Goal: Task Accomplishment & Management: Use online tool/utility

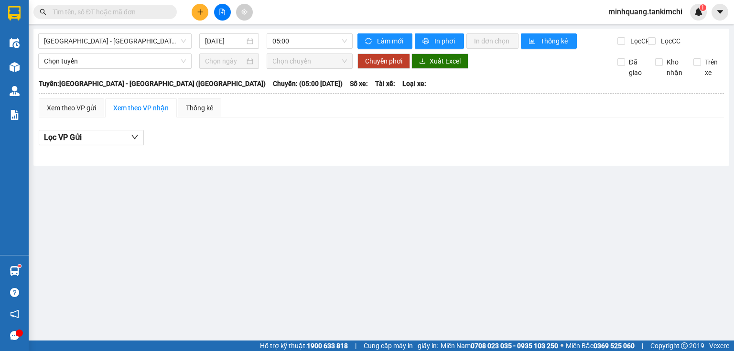
click at [130, 8] on input "text" at bounding box center [109, 12] width 113 height 11
click at [133, 8] on input "text" at bounding box center [109, 12] width 113 height 11
click at [137, 11] on input "text" at bounding box center [109, 12] width 113 height 11
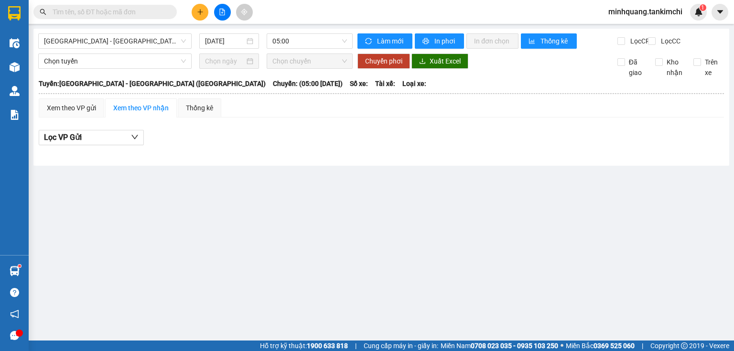
click at [137, 11] on input "text" at bounding box center [109, 12] width 113 height 11
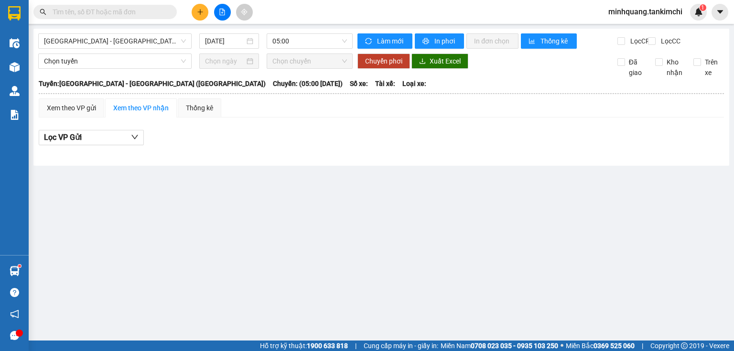
click at [137, 11] on input "text" at bounding box center [109, 12] width 113 height 11
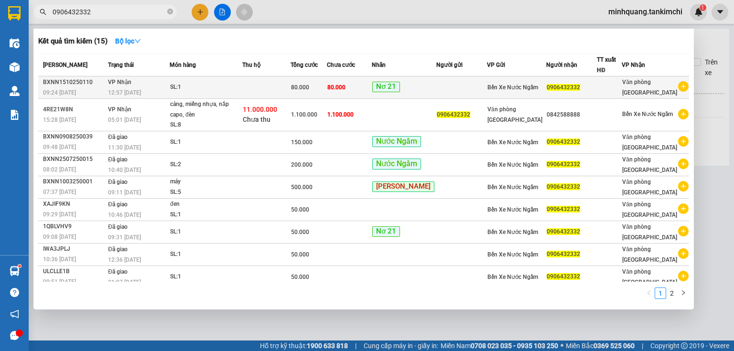
type input "0906432332"
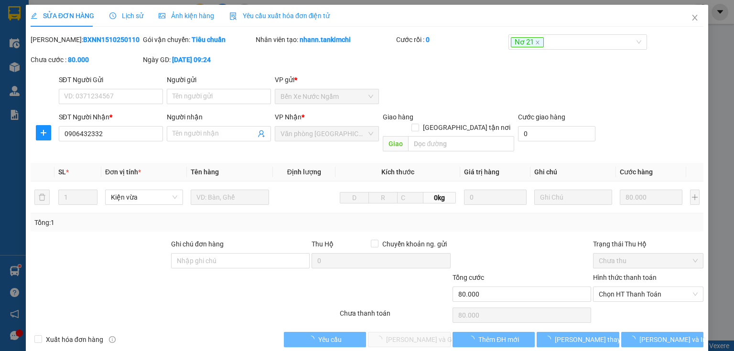
click at [126, 19] on span "Lịch sử" at bounding box center [126, 16] width 34 height 8
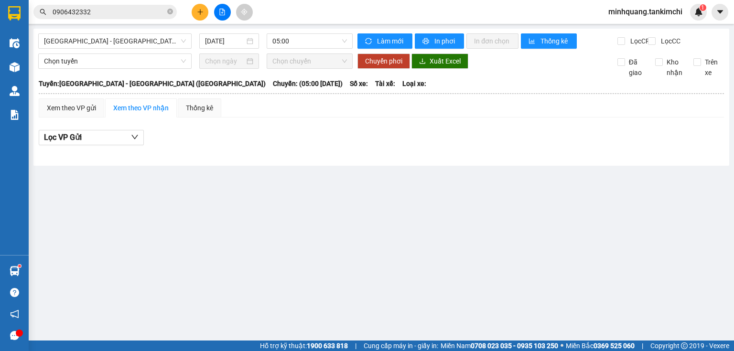
click at [123, 16] on input "0906432332" at bounding box center [109, 12] width 113 height 11
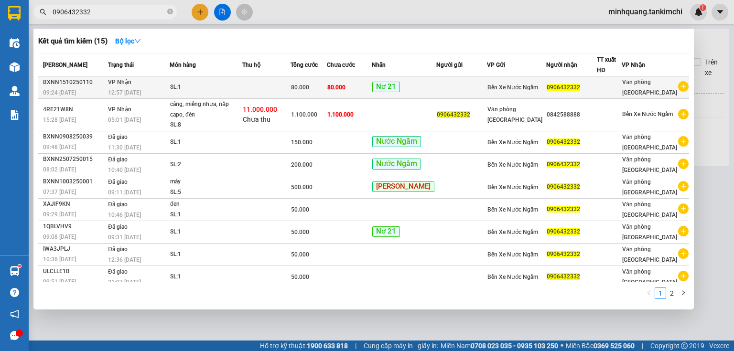
click at [187, 89] on div "SL: 1" at bounding box center [206, 87] width 72 height 11
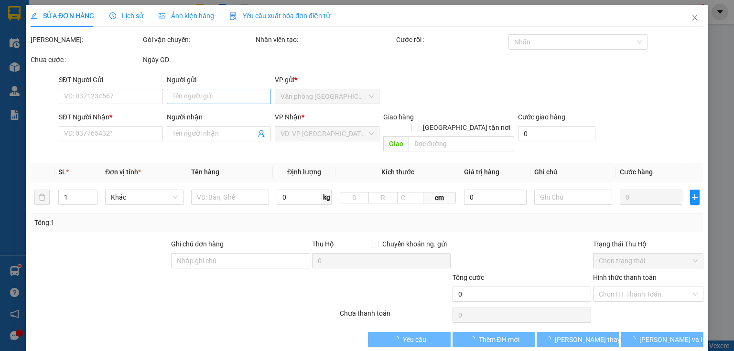
type input "0906432332"
type input "80.000"
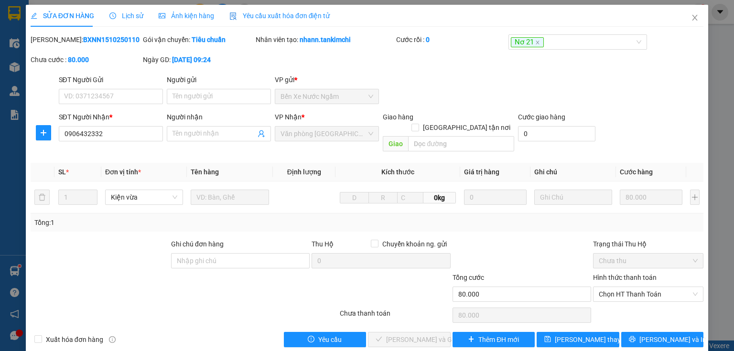
click at [120, 15] on span "Lịch sử" at bounding box center [126, 16] width 34 height 8
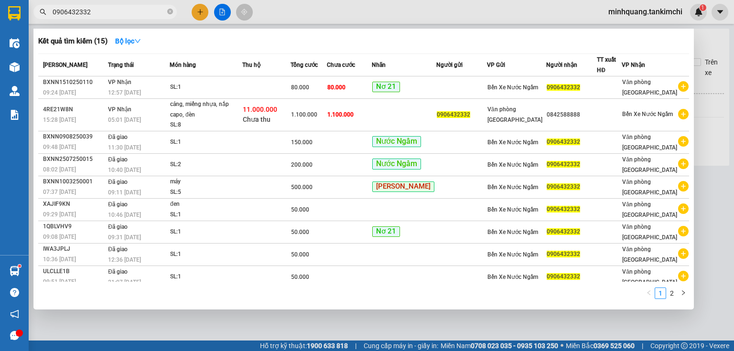
click at [115, 11] on input "0906432332" at bounding box center [109, 12] width 113 height 11
click at [171, 11] on icon "close-circle" at bounding box center [170, 12] width 6 height 6
